Goal: Information Seeking & Learning: Get advice/opinions

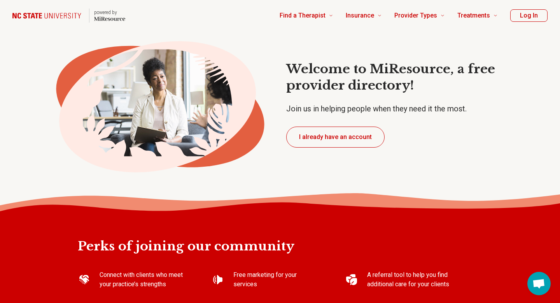
click at [528, 14] on button "Log In" at bounding box center [528, 15] width 37 height 12
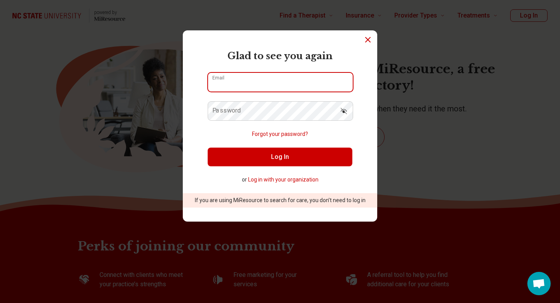
click at [278, 80] on input "Email" at bounding box center [280, 82] width 145 height 19
type input "**********"
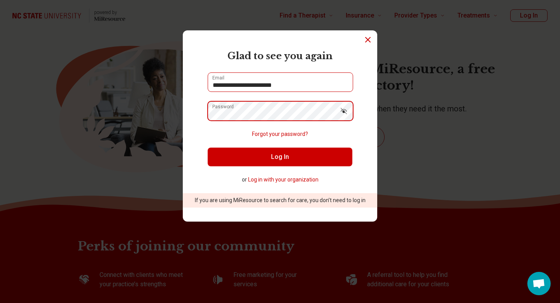
click at [208, 147] on button "Log In" at bounding box center [280, 156] width 145 height 19
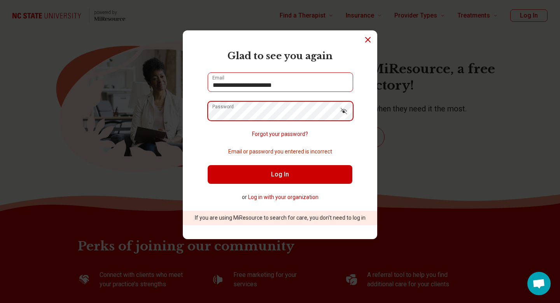
click at [208, 165] on button "Log In" at bounding box center [280, 174] width 145 height 19
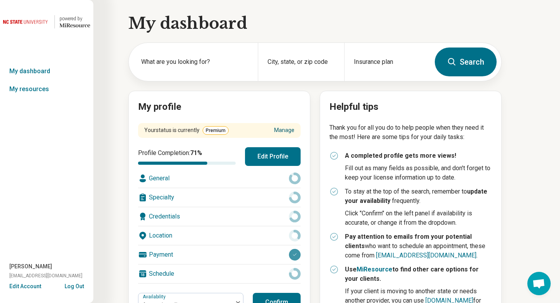
click at [288, 129] on link "Manage" at bounding box center [284, 130] width 20 height 8
click at [402, 37] on div "My dashboard What are you looking for? City, state, or zip code Insurance plan …" at bounding box center [251, 200] width 502 height 401
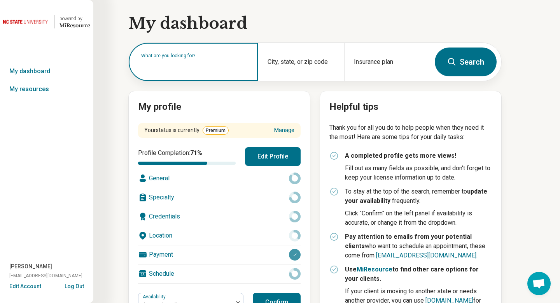
click at [202, 71] on div "What are you looking for?" at bounding box center [193, 62] width 129 height 38
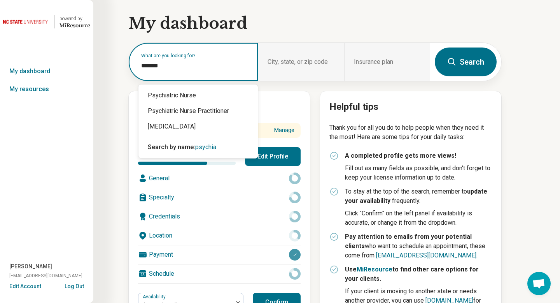
type input "********"
click at [174, 126] on div "[MEDICAL_DATA]" at bounding box center [198, 127] width 119 height 16
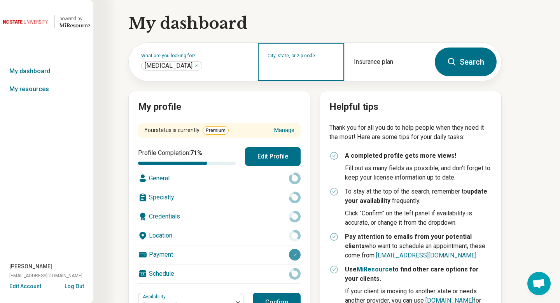
click at [296, 67] on input "City, state, or zip code" at bounding box center [301, 66] width 67 height 9
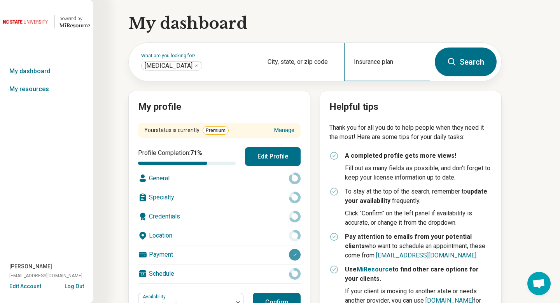
click at [381, 75] on div "Insurance plan" at bounding box center [387, 62] width 86 height 38
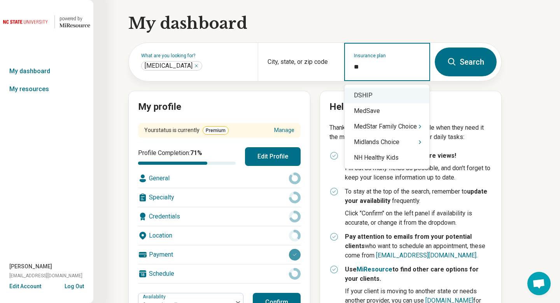
click at [372, 91] on div "DSHIP" at bounding box center [387, 96] width 85 height 16
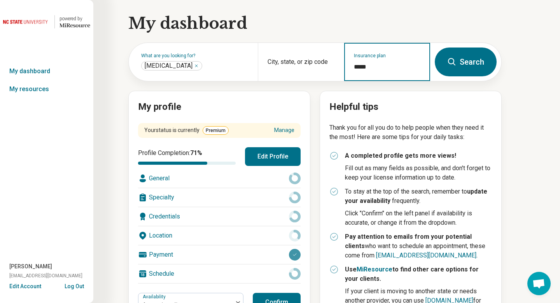
type input "*****"
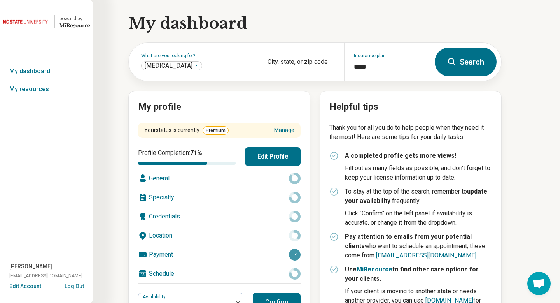
click at [463, 64] on button "Search" at bounding box center [466, 61] width 62 height 29
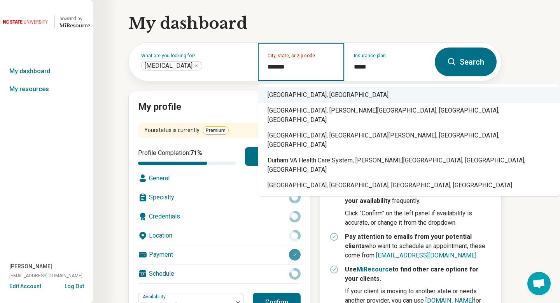
click at [291, 98] on div "[GEOGRAPHIC_DATA], [GEOGRAPHIC_DATA]" at bounding box center [409, 95] width 302 height 16
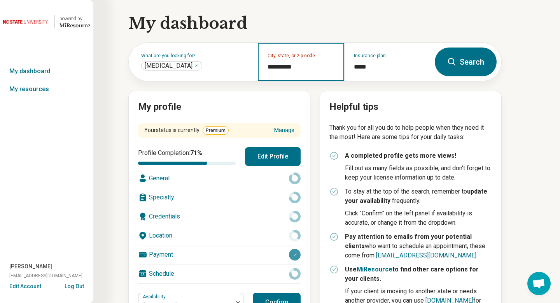
type input "**********"
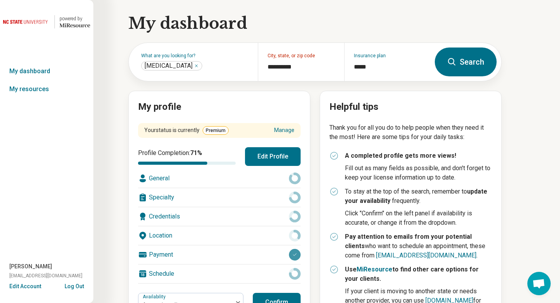
click at [474, 65] on button "Search" at bounding box center [466, 61] width 62 height 29
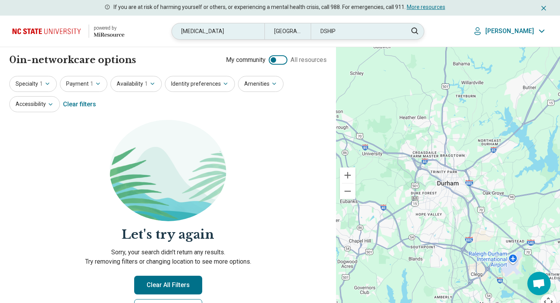
click at [262, 29] on div "[MEDICAL_DATA]" at bounding box center [218, 31] width 92 height 16
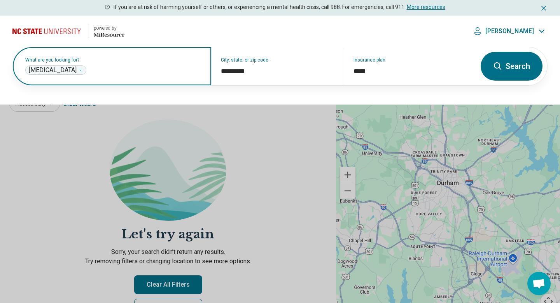
click at [78, 71] on icon "Remove" at bounding box center [80, 70] width 5 height 5
click at [65, 71] on input "text" at bounding box center [113, 69] width 177 height 9
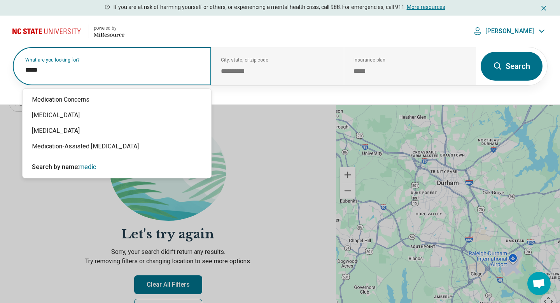
type input "******"
click at [49, 113] on div "[MEDICAL_DATA]" at bounding box center [117, 115] width 189 height 16
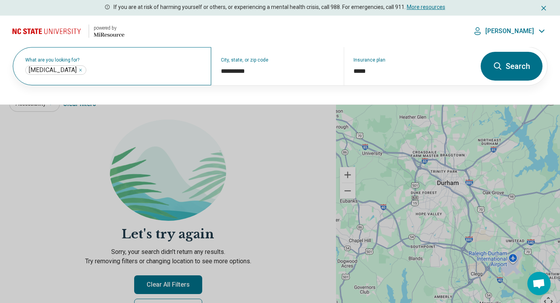
click at [500, 70] on icon at bounding box center [497, 65] width 9 height 9
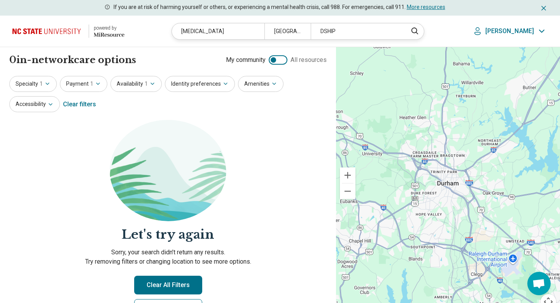
click at [281, 61] on div at bounding box center [278, 59] width 19 height 9
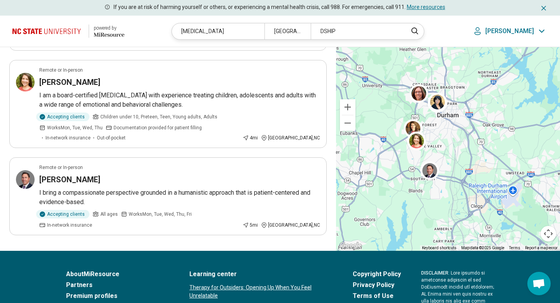
scroll to position [529, 0]
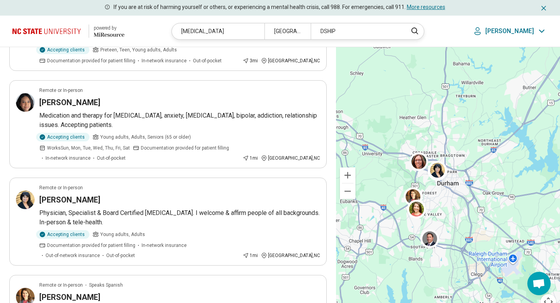
scroll to position [109, 0]
